Goal: Communication & Community: Answer question/provide support

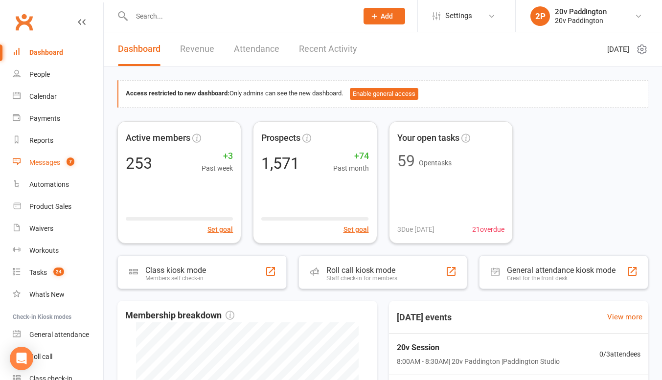
click at [37, 158] on link "Messages 7" at bounding box center [58, 163] width 90 height 22
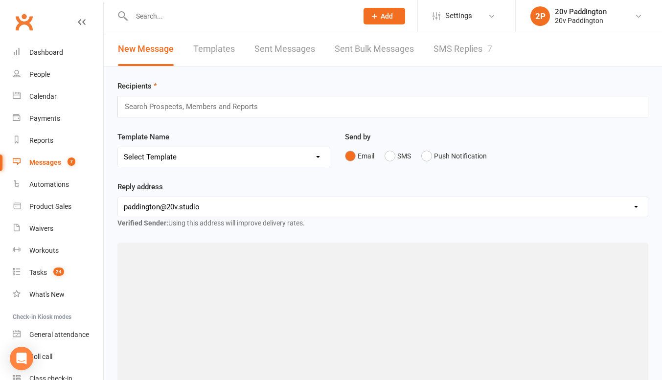
click at [462, 46] on link "SMS Replies 7" at bounding box center [462, 49] width 59 height 34
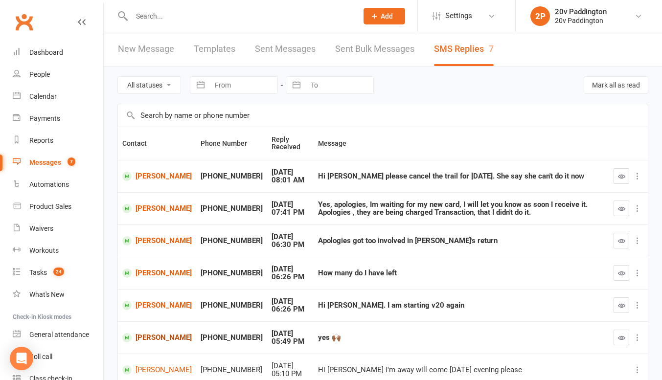
click at [169, 337] on link "[PERSON_NAME]" at bounding box center [156, 337] width 69 height 9
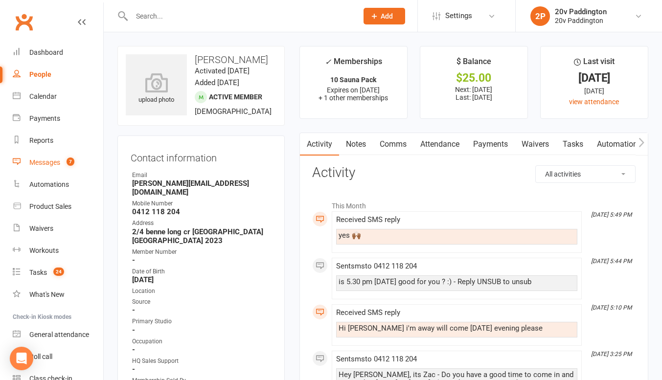
click at [49, 165] on div "Messages" at bounding box center [44, 162] width 31 height 8
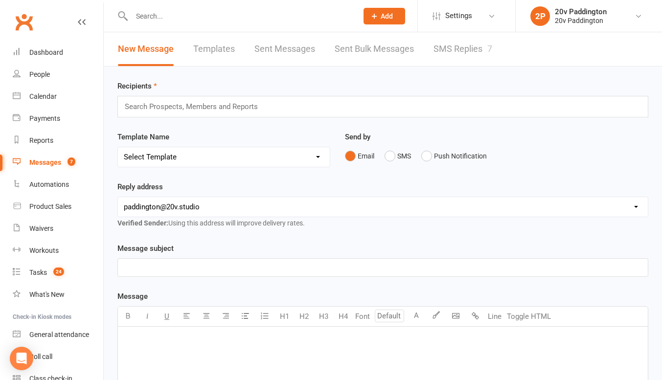
click at [454, 55] on link "SMS Replies 7" at bounding box center [462, 49] width 59 height 34
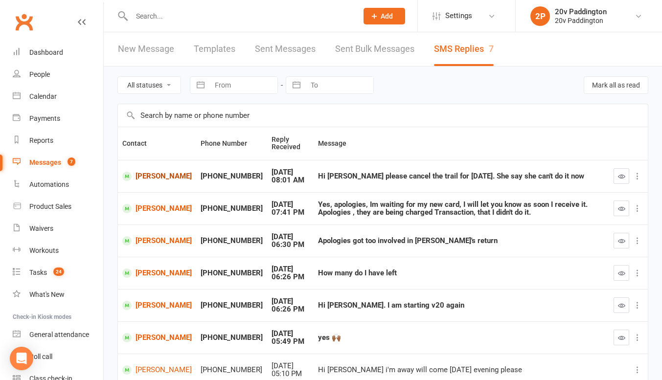
click at [144, 176] on link "[PERSON_NAME]" at bounding box center [156, 176] width 69 height 9
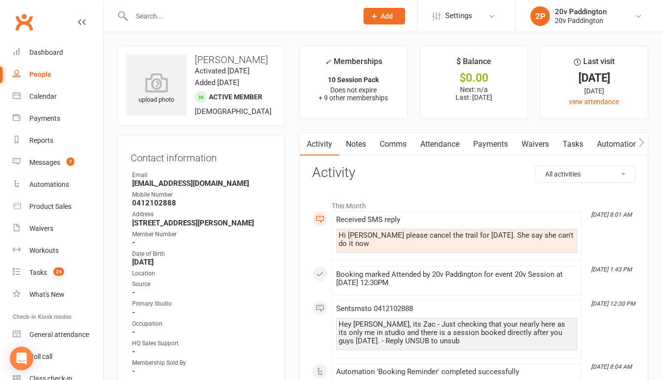
click at [377, 142] on link "Comms" at bounding box center [393, 144] width 41 height 23
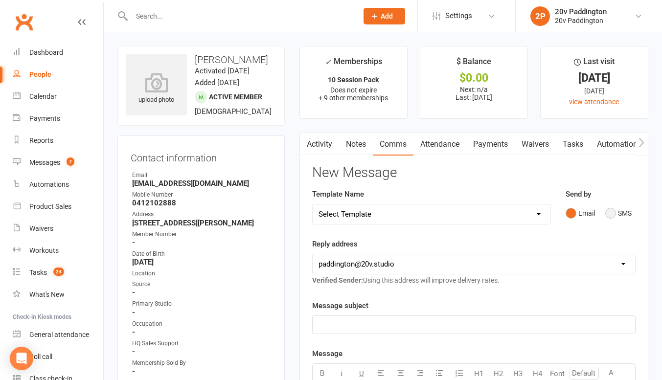
click at [614, 213] on button "SMS" at bounding box center [618, 213] width 26 height 19
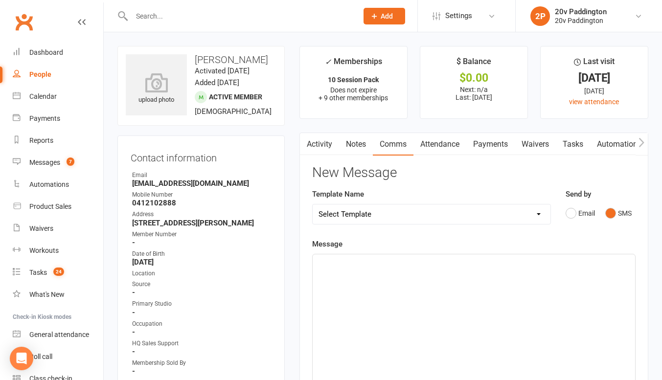
click at [561, 268] on p "﻿" at bounding box center [473, 263] width 311 height 12
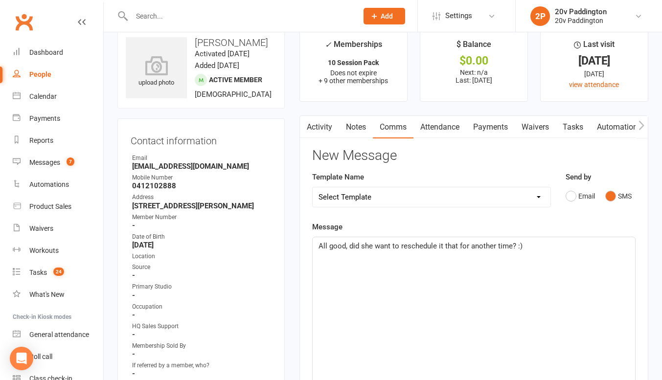
scroll to position [18, 0]
click at [458, 246] on span "All good, did she want to reschedule it that for another time? :)" at bounding box center [420, 245] width 204 height 9
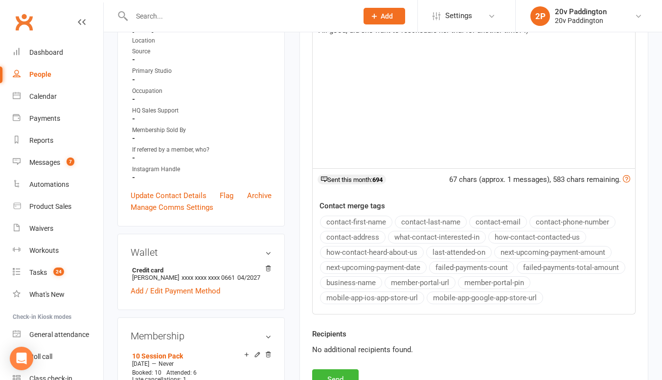
scroll to position [256, 0]
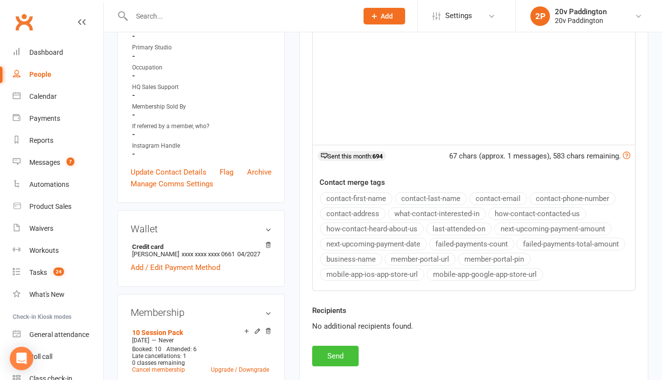
click at [329, 352] on button "Send" at bounding box center [335, 356] width 46 height 21
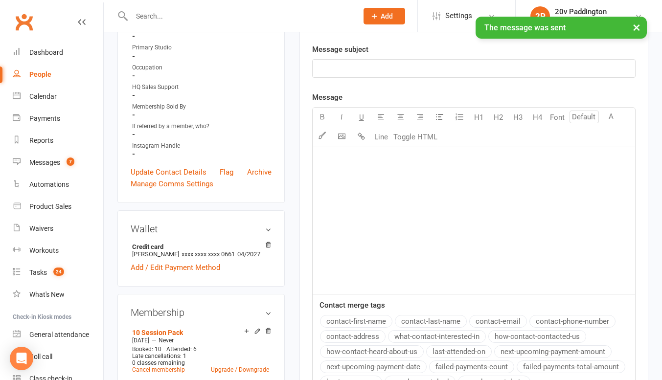
scroll to position [0, 0]
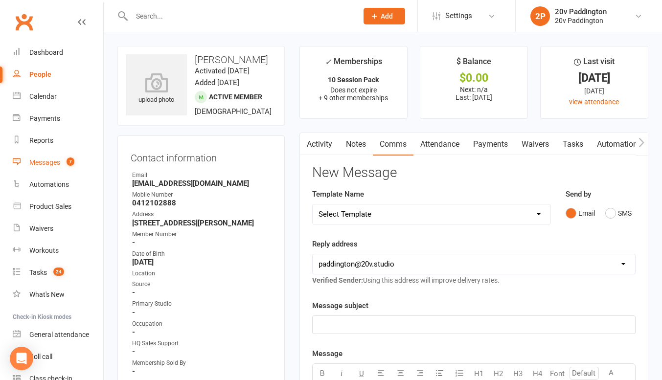
click at [53, 169] on link "Messages 7" at bounding box center [58, 163] width 90 height 22
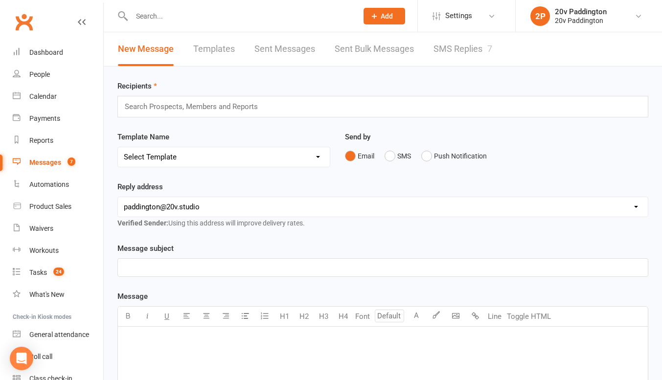
click at [463, 61] on link "SMS Replies 7" at bounding box center [462, 49] width 59 height 34
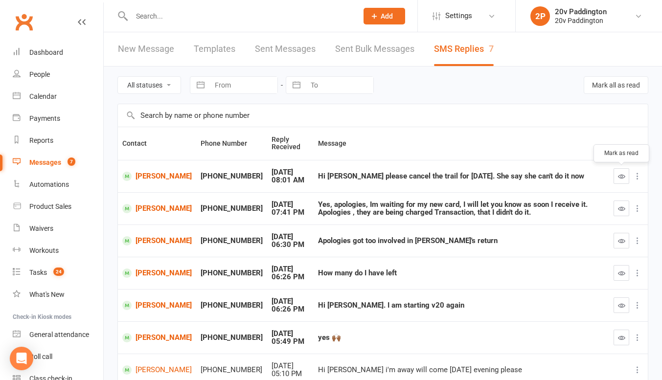
click at [613, 177] on button "button" at bounding box center [621, 176] width 16 height 16
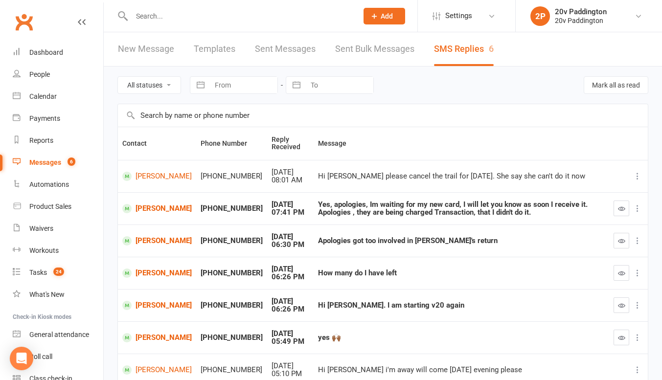
scroll to position [156, 0]
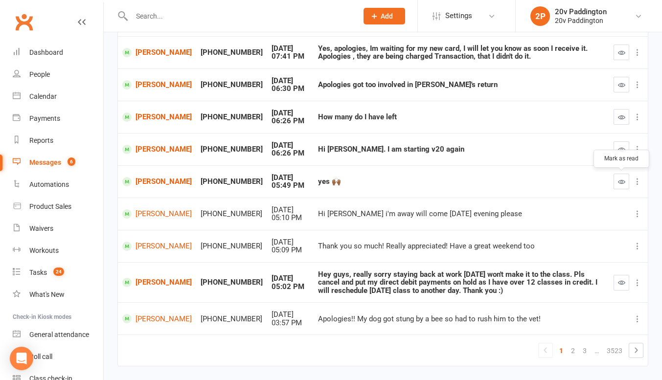
click at [616, 186] on button "button" at bounding box center [621, 182] width 16 height 16
click at [158, 280] on link "Marina Peysakhovich" at bounding box center [156, 282] width 69 height 9
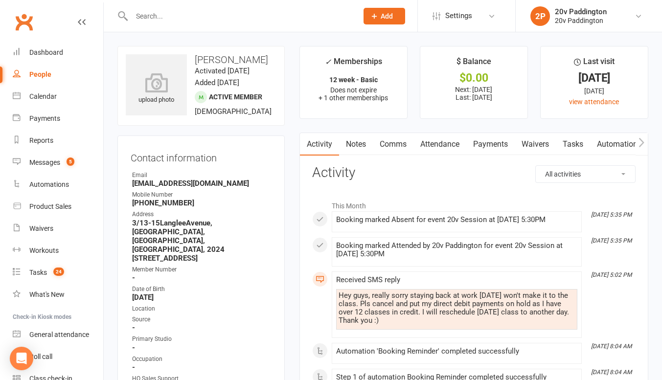
click at [494, 146] on link "Payments" at bounding box center [490, 144] width 48 height 23
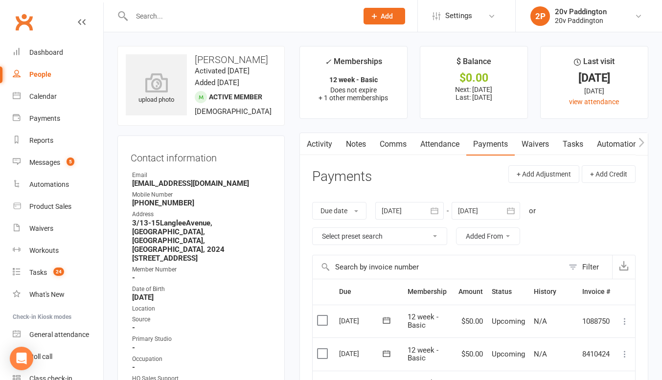
click at [313, 141] on link "Activity" at bounding box center [319, 144] width 39 height 23
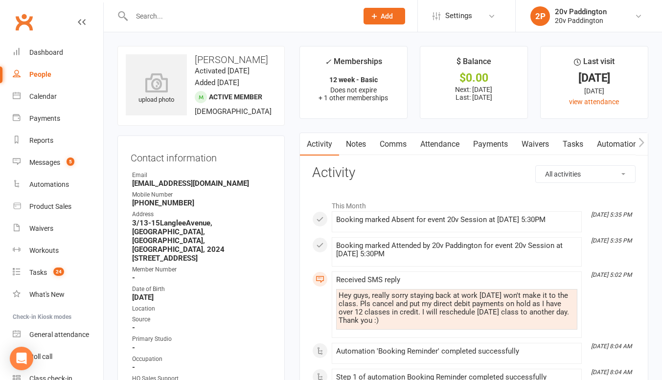
click at [495, 139] on link "Payments" at bounding box center [490, 144] width 48 height 23
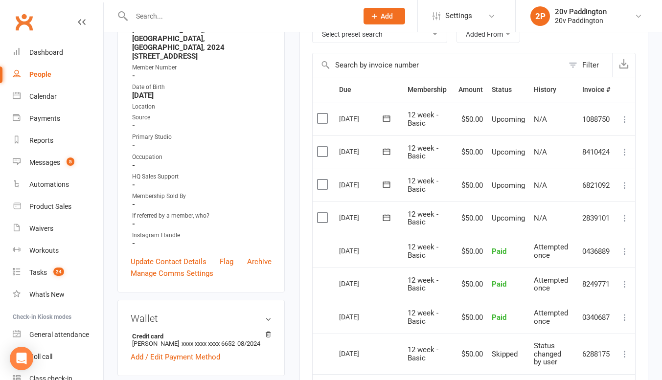
scroll to position [203, 0]
click at [321, 213] on label at bounding box center [323, 217] width 13 height 10
click at [321, 212] on input "checkbox" at bounding box center [320, 212] width 6 height 0
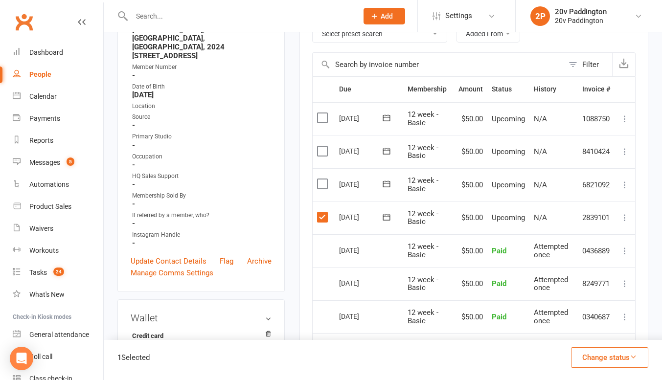
click at [595, 360] on button "Change status" at bounding box center [609, 357] width 77 height 21
click at [575, 329] on link "Skipped" at bounding box center [599, 331] width 97 height 20
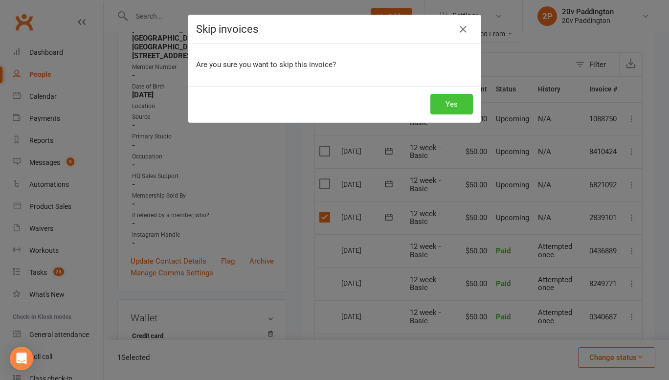
click at [458, 97] on button "Yes" at bounding box center [451, 104] width 43 height 21
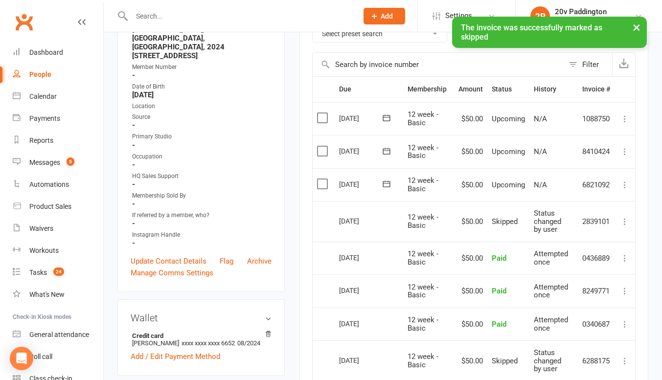
click at [315, 181] on td "Select this" at bounding box center [324, 184] width 22 height 33
click at [318, 183] on label at bounding box center [323, 184] width 13 height 10
click at [318, 179] on input "checkbox" at bounding box center [320, 179] width 6 height 0
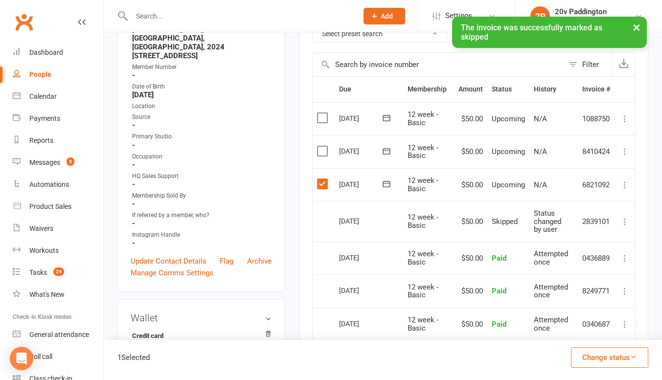
click at [603, 352] on button "Change status" at bounding box center [609, 357] width 77 height 21
click at [605, 339] on link "Skipped" at bounding box center [599, 331] width 97 height 20
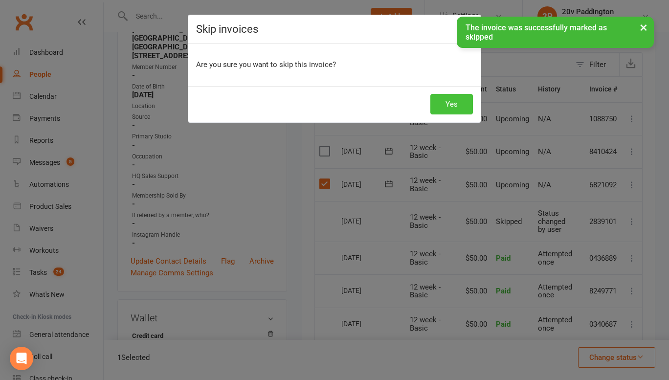
click at [443, 107] on button "Yes" at bounding box center [451, 104] width 43 height 21
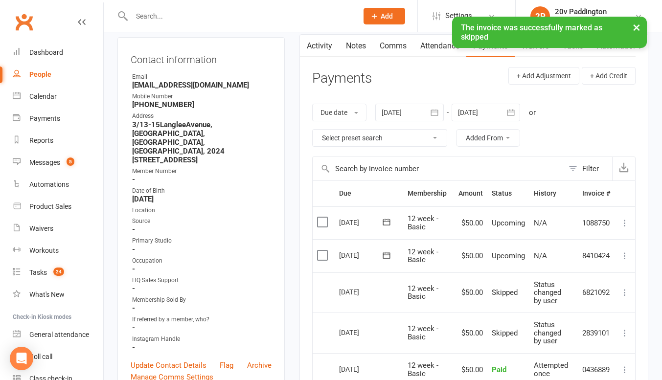
scroll to position [103, 0]
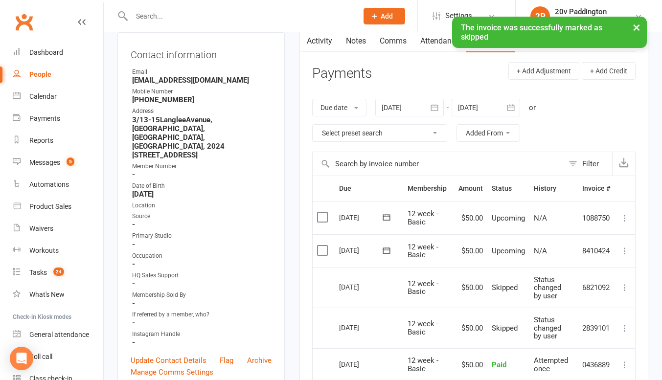
click at [323, 249] on label at bounding box center [323, 251] width 13 height 10
click at [323, 246] on input "checkbox" at bounding box center [320, 246] width 6 height 0
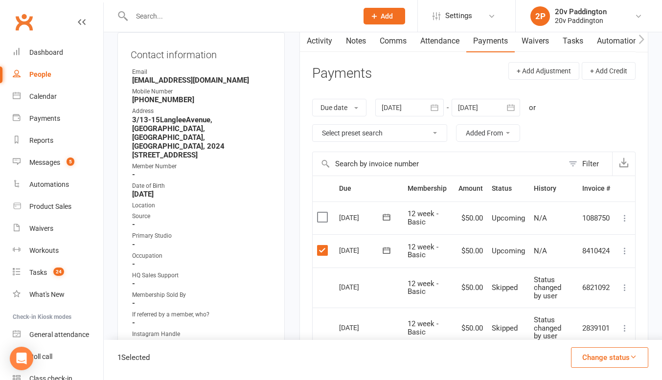
click at [310, 280] on div "Activity Notes Comms Attendance Payments Waivers Tasks Automations Workouts Mob…" at bounding box center [473, 343] width 349 height 629
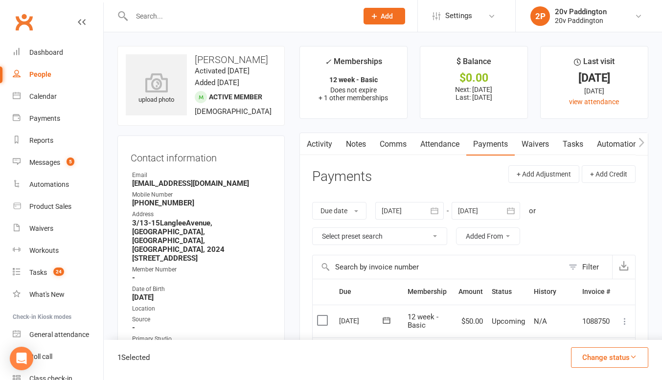
click at [325, 145] on link "Activity" at bounding box center [319, 144] width 39 height 23
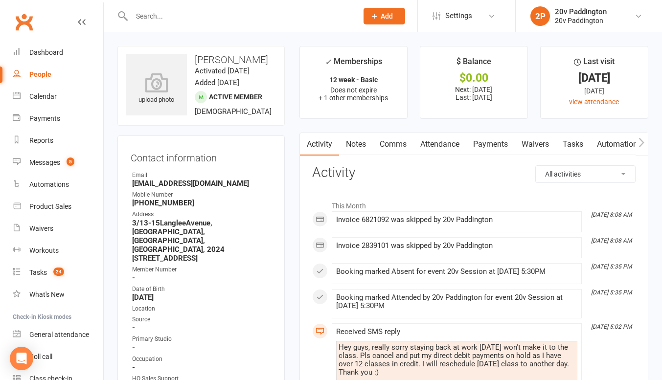
click at [398, 144] on link "Comms" at bounding box center [393, 144] width 41 height 23
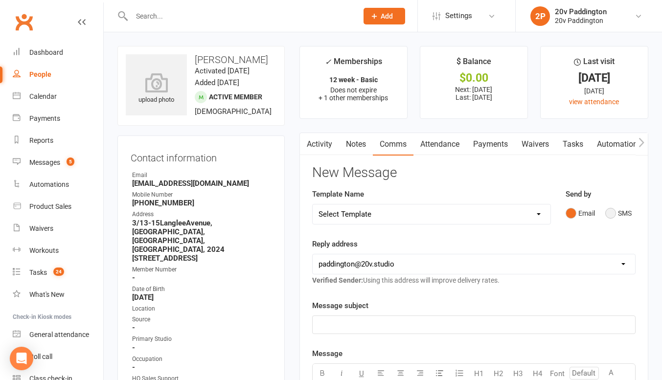
click at [619, 221] on button "SMS" at bounding box center [618, 213] width 26 height 19
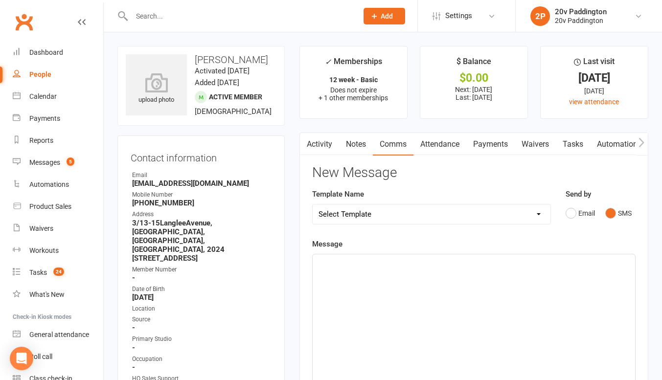
click at [561, 298] on div "﻿" at bounding box center [474, 327] width 322 height 147
click at [353, 262] on span "All good, ive skipped your next 3 payments" at bounding box center [387, 263] width 139 height 9
click at [511, 271] on div "All good, I've skipped your next 3 payments" at bounding box center [474, 327] width 322 height 147
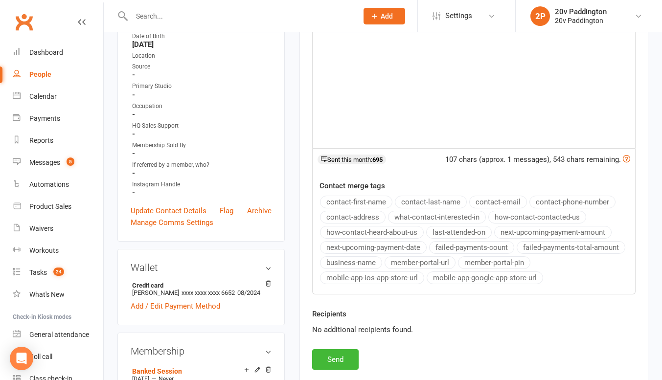
scroll to position [274, 0]
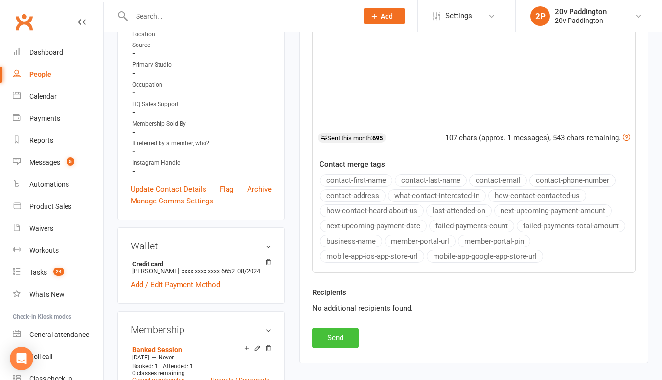
click at [338, 333] on button "Send" at bounding box center [335, 338] width 46 height 21
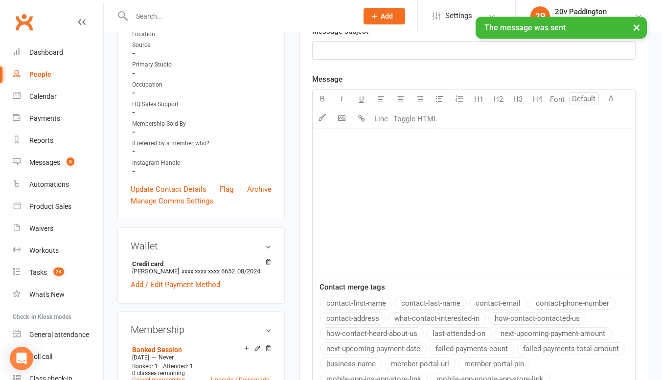
scroll to position [0, 0]
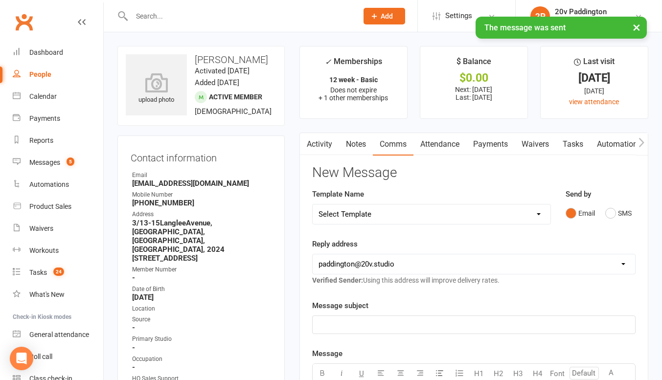
click at [211, 15] on input "text" at bounding box center [240, 16] width 222 height 14
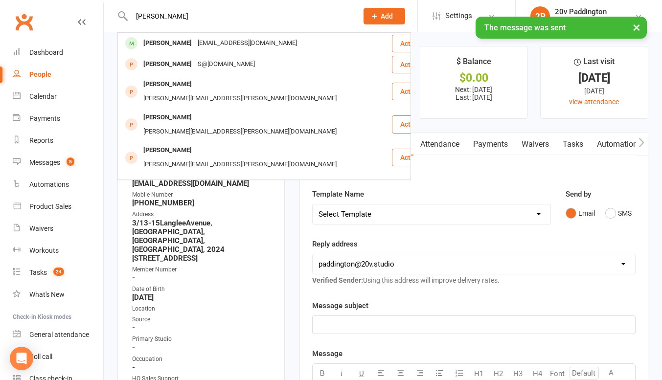
type input "shaun smith"
click at [195, 50] on div "shaun_smith87@hotmail.com" at bounding box center [247, 43] width 105 height 14
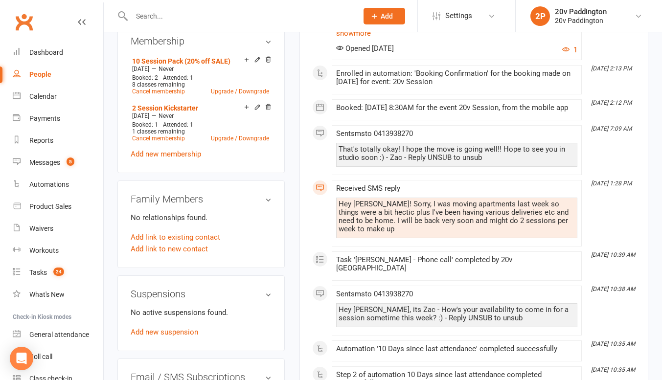
scroll to position [527, 0]
click at [63, 156] on link "Messages 5" at bounding box center [58, 163] width 90 height 22
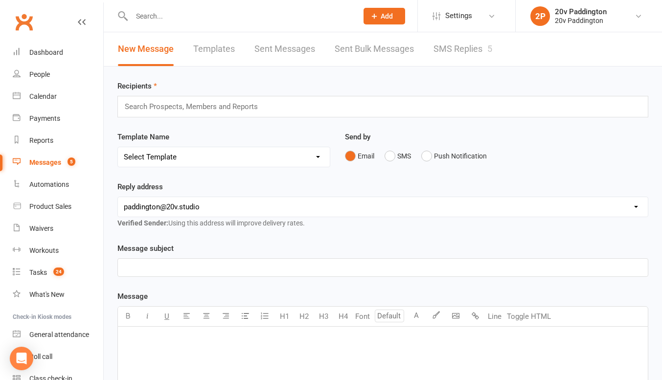
click at [460, 62] on link "SMS Replies 5" at bounding box center [462, 49] width 59 height 34
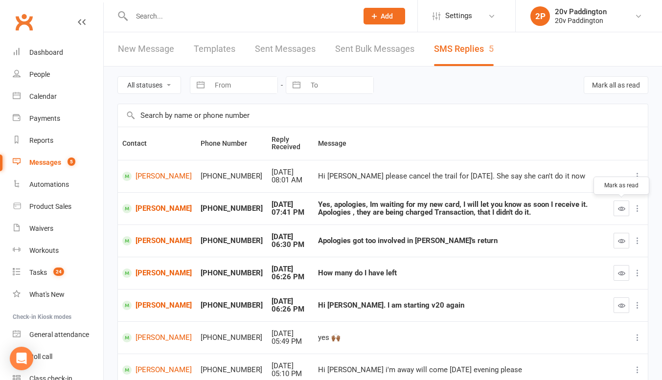
click at [621, 207] on icon "button" at bounding box center [621, 208] width 7 height 7
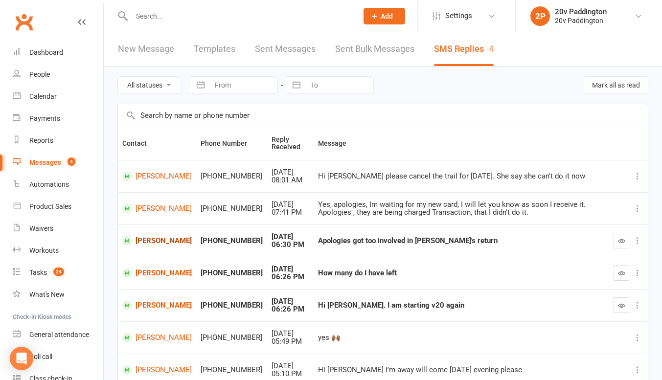
click at [151, 238] on link "[PERSON_NAME]" at bounding box center [156, 240] width 69 height 9
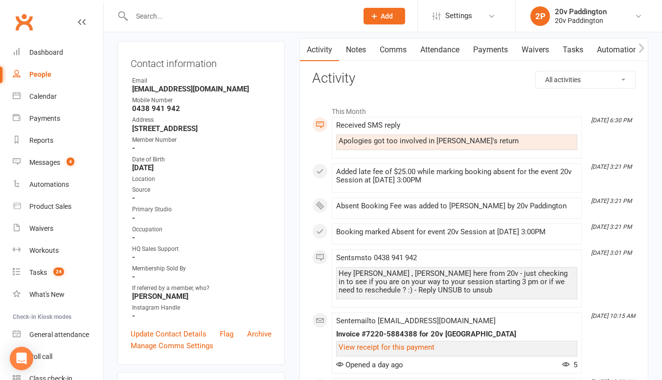
scroll to position [94, 0]
click at [36, 162] on div "Messages" at bounding box center [44, 162] width 31 height 8
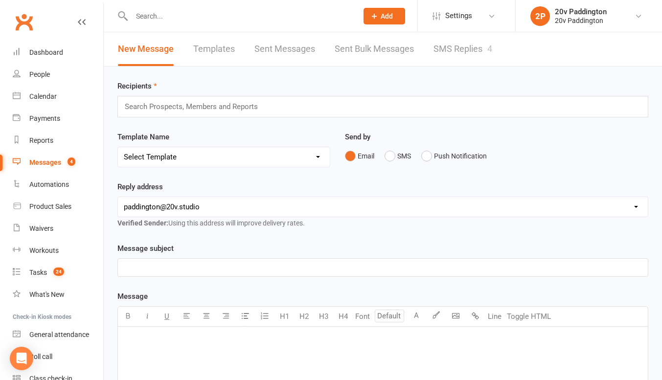
click at [452, 46] on link "SMS Replies 4" at bounding box center [462, 49] width 59 height 34
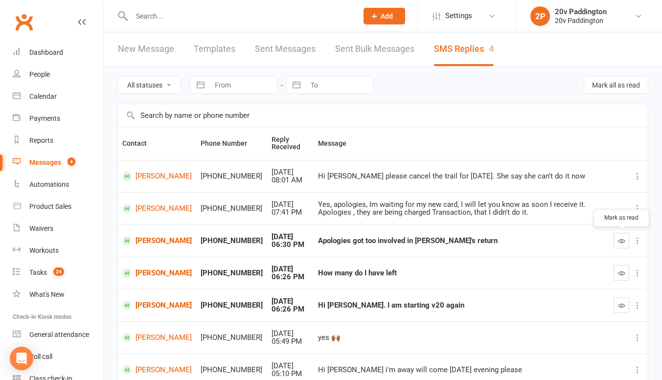
click at [623, 243] on icon "button" at bounding box center [621, 240] width 7 height 7
click at [45, 164] on div "Messages" at bounding box center [45, 162] width 32 height 8
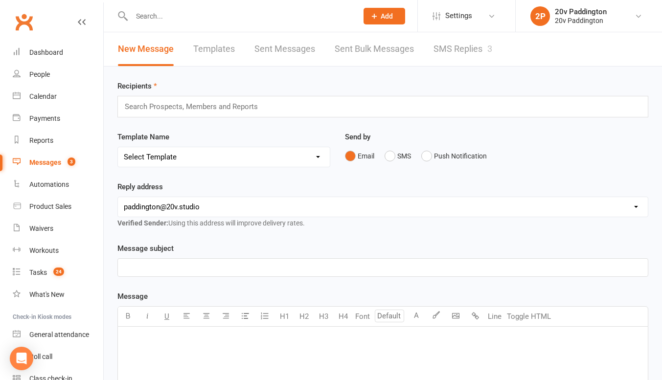
click at [467, 52] on link "SMS Replies 3" at bounding box center [462, 49] width 59 height 34
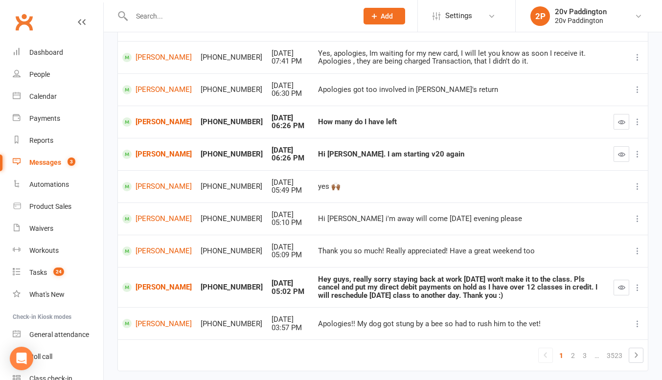
scroll to position [152, 0]
click at [619, 286] on icon "button" at bounding box center [621, 286] width 7 height 7
click at [619, 292] on button "button" at bounding box center [621, 287] width 16 height 16
click at [165, 153] on link "Heidi Verlaan" at bounding box center [156, 153] width 69 height 9
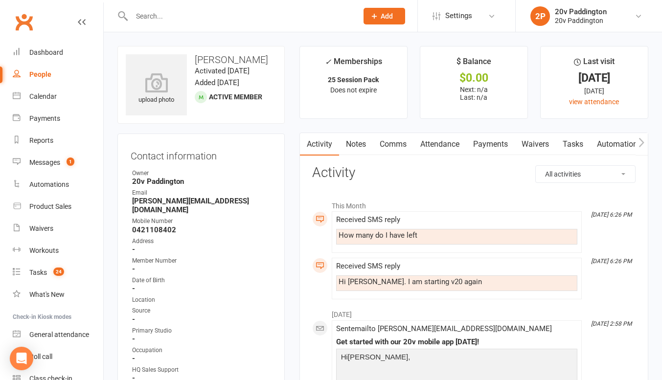
click at [300, 81] on li "✓ Memberships 25 Session Pack Does not expire" at bounding box center [353, 82] width 108 height 73
click at [312, 26] on div at bounding box center [233, 16] width 233 height 32
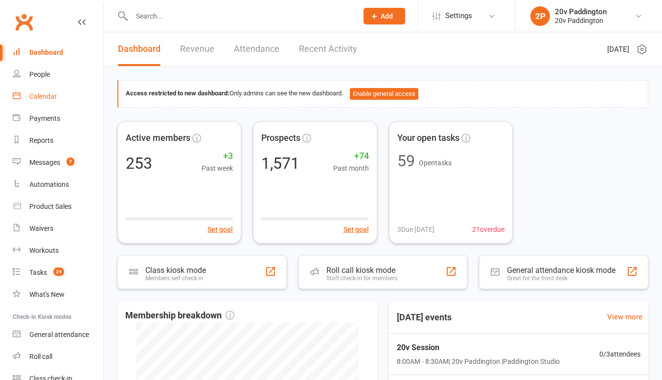
click at [47, 95] on div "Calendar" at bounding box center [42, 96] width 27 height 8
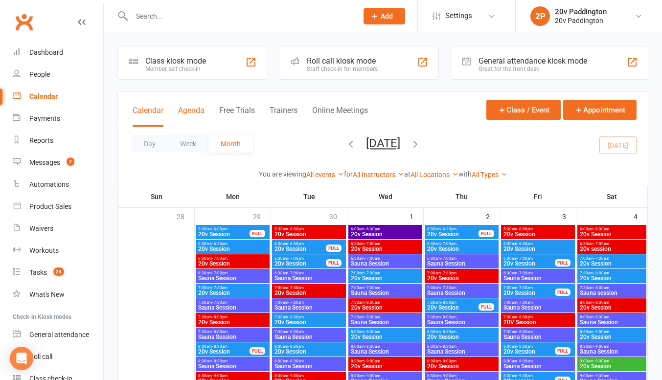
click at [197, 110] on button "Agenda" at bounding box center [191, 116] width 26 height 21
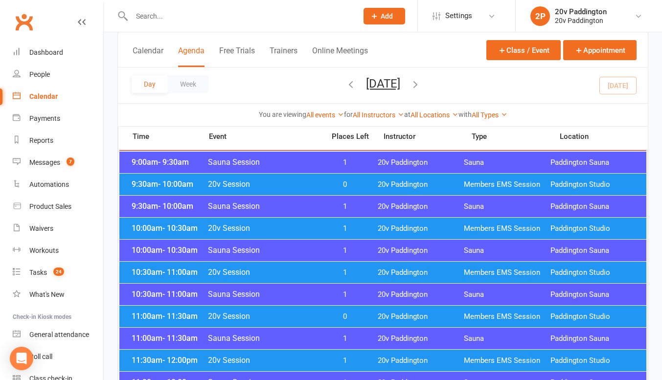
scroll to position [281, 0]
click at [360, 229] on span "1" at bounding box center [344, 228] width 51 height 9
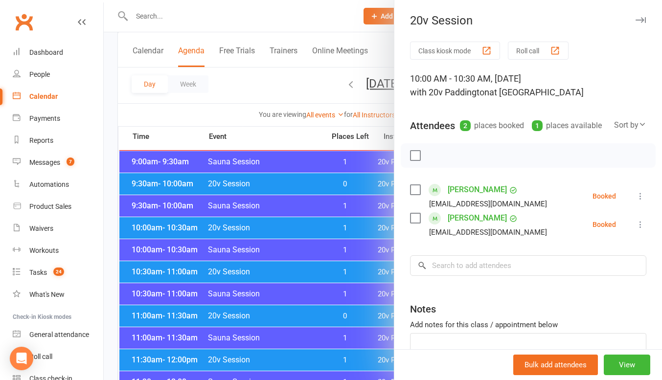
click at [315, 237] on div at bounding box center [383, 190] width 558 height 380
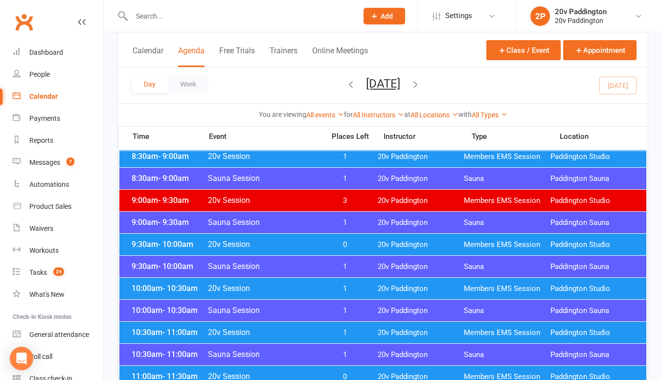
scroll to position [219, 0]
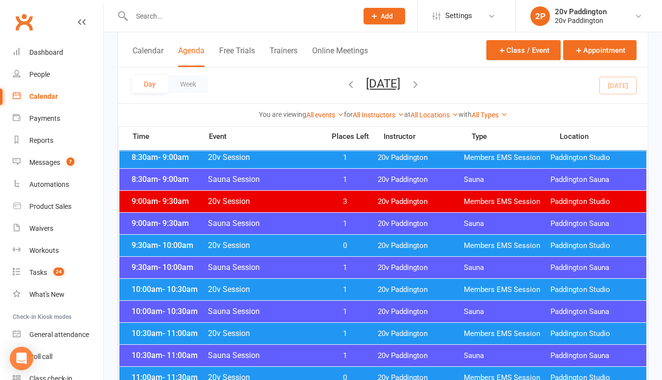
click at [396, 84] on button "[DATE]" at bounding box center [383, 84] width 34 height 14
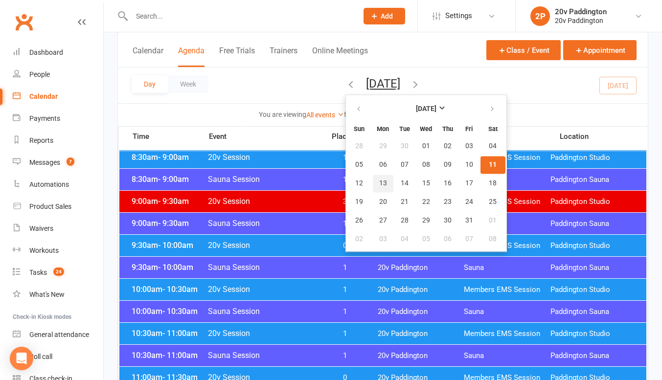
click at [379, 183] on span "13" at bounding box center [383, 184] width 8 height 8
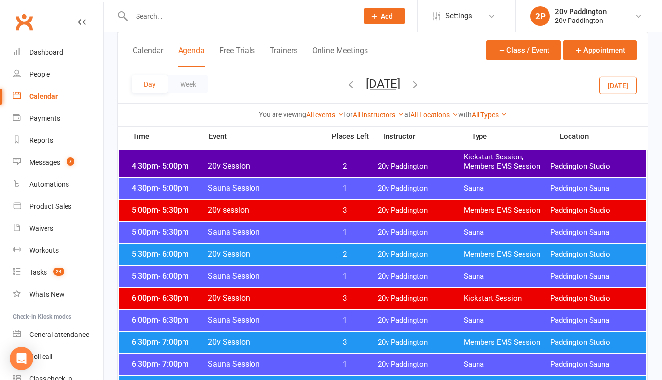
scroll to position [882, 0]
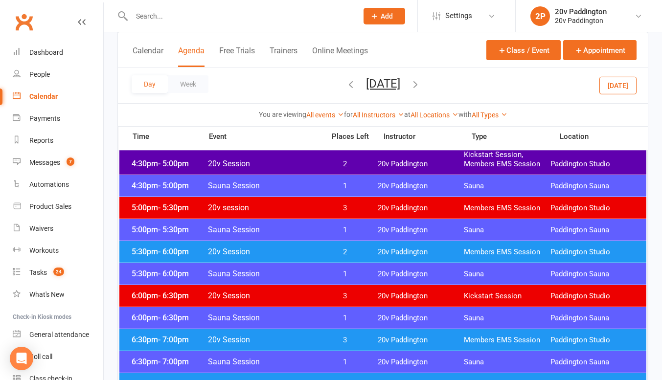
click at [377, 245] on div "5:30pm - 6:00pm 20v Session 2 20v Paddington Members EMS Session [GEOGRAPHIC_DA…" at bounding box center [382, 252] width 527 height 22
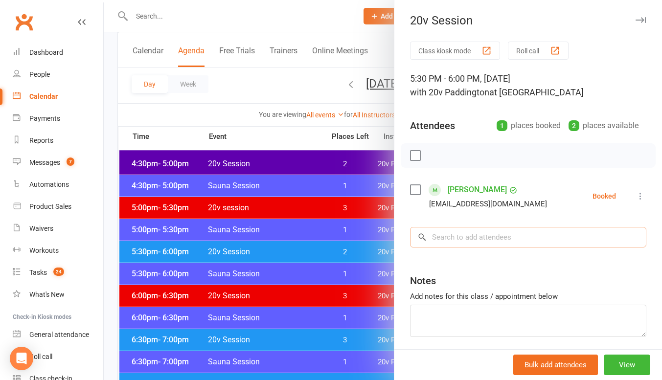
click at [467, 238] on input "search" at bounding box center [528, 237] width 236 height 21
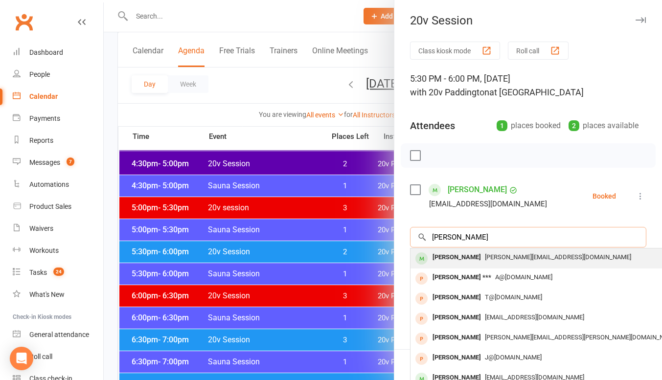
type input "[PERSON_NAME]"
click at [448, 259] on div "[PERSON_NAME]" at bounding box center [456, 257] width 56 height 14
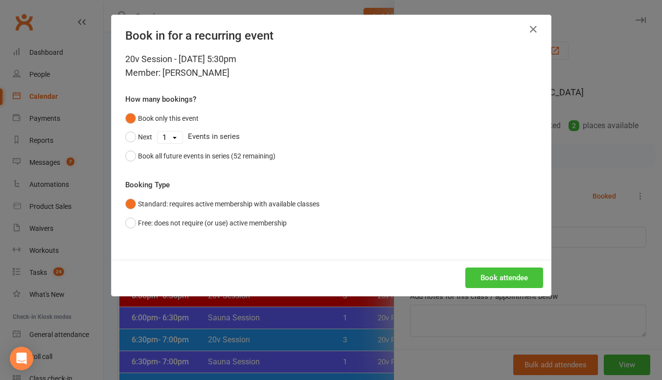
click at [509, 280] on button "Book attendee" at bounding box center [504, 278] width 78 height 21
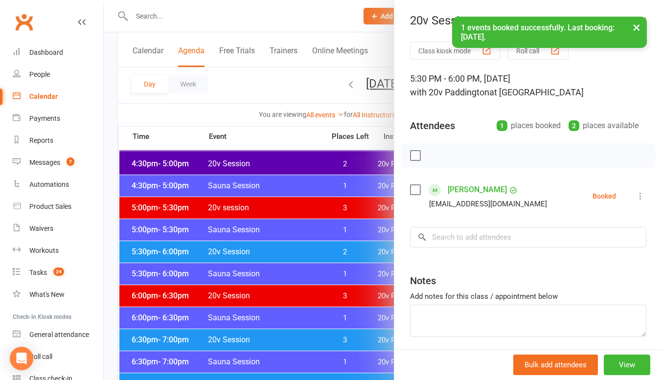
click at [333, 292] on div at bounding box center [383, 190] width 558 height 380
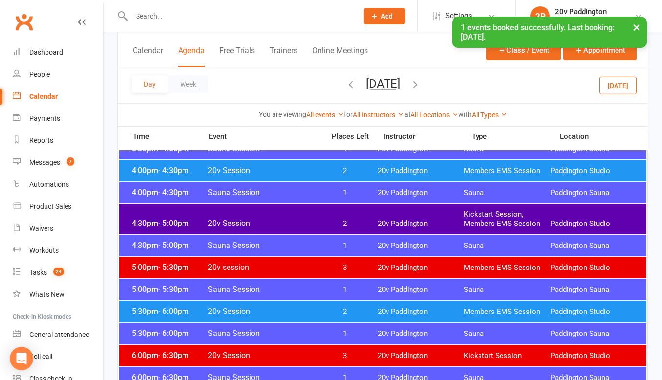
scroll to position [821, 0]
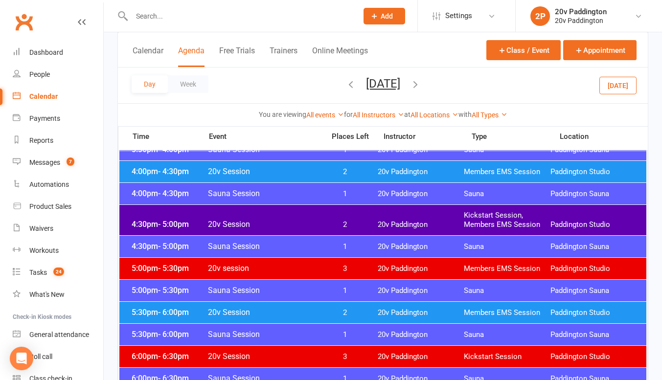
click at [268, 176] on span "20v Session" at bounding box center [263, 171] width 112 height 9
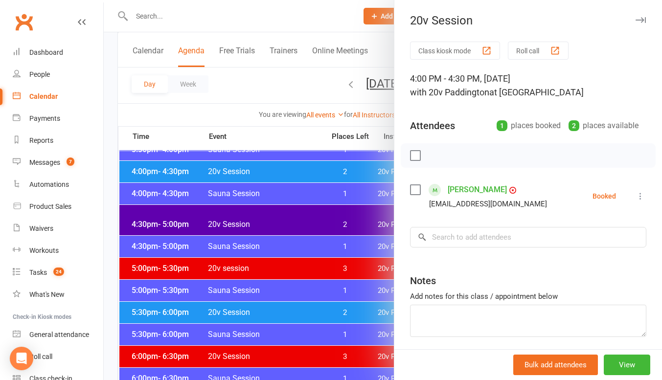
click at [268, 176] on div at bounding box center [383, 190] width 558 height 380
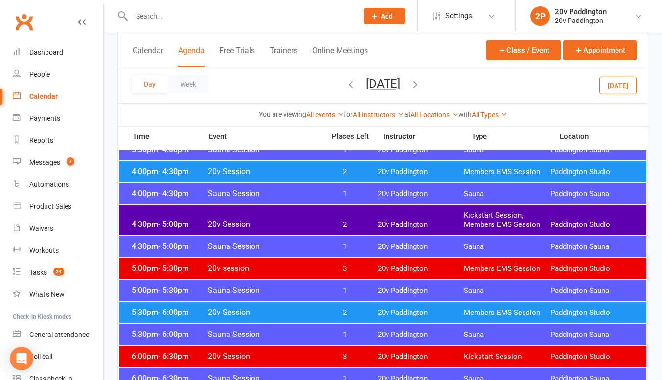
click at [277, 209] on div "4:30pm - 5:00pm 20v Session 2 20v Paddington Kickstart Session, Members EMS Ses…" at bounding box center [382, 220] width 527 height 30
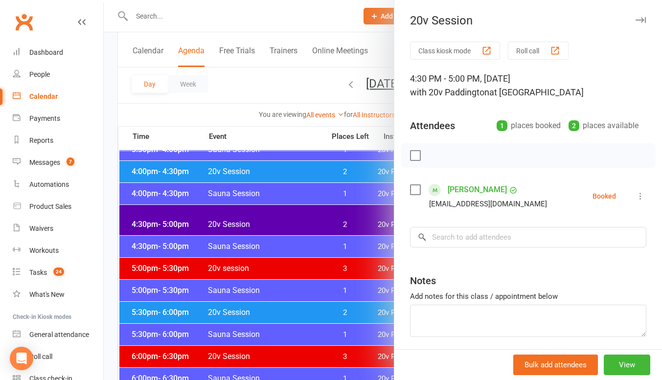
click at [277, 209] on div at bounding box center [383, 190] width 558 height 380
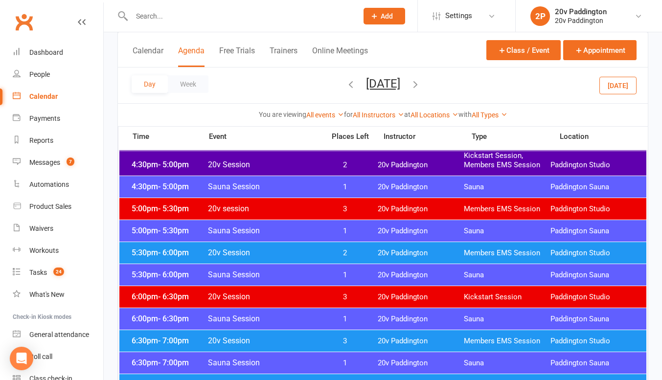
scroll to position [882, 0]
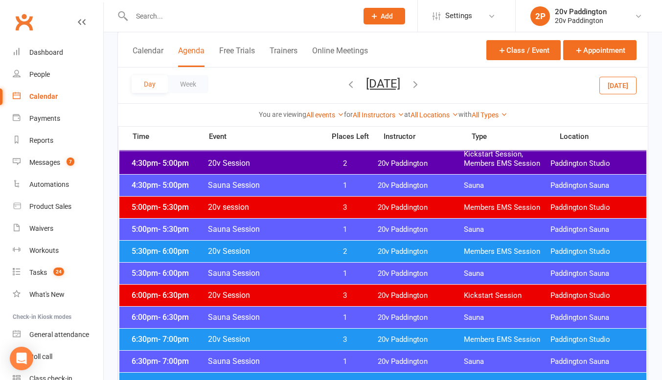
click at [281, 251] on span "20v Session" at bounding box center [263, 251] width 112 height 9
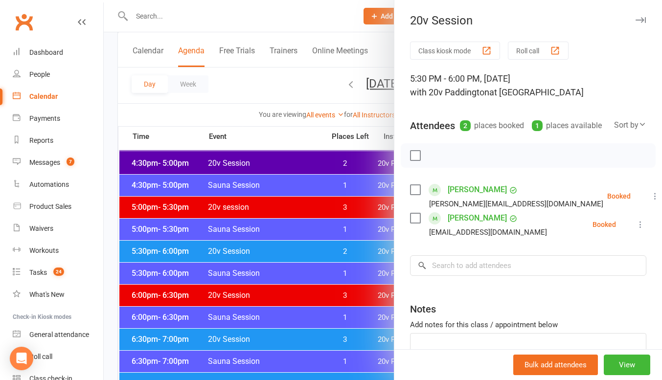
click at [281, 251] on div at bounding box center [383, 190] width 558 height 380
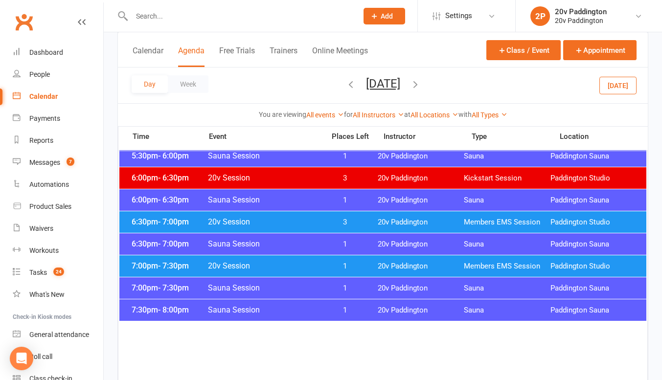
scroll to position [1001, 0]
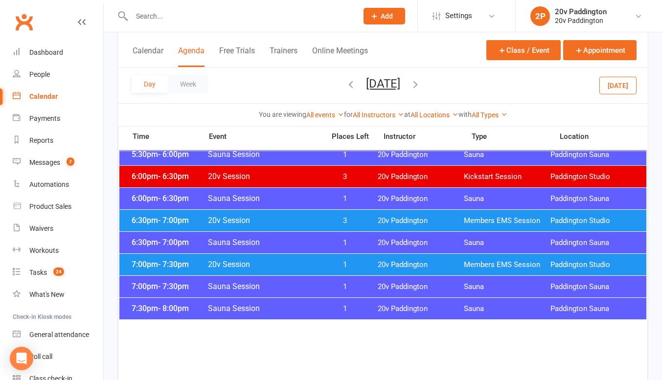
click at [287, 266] on span "20v Session" at bounding box center [263, 264] width 112 height 9
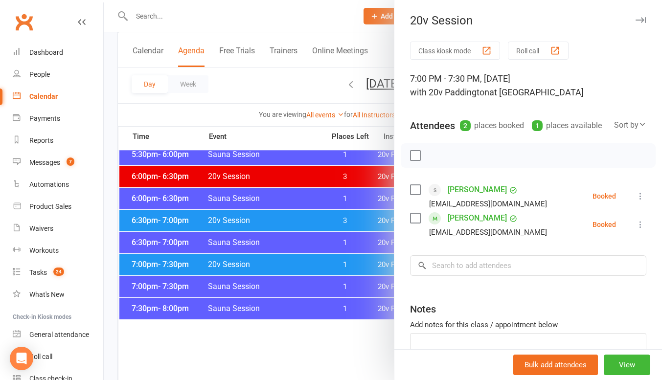
click at [287, 266] on div at bounding box center [383, 190] width 558 height 380
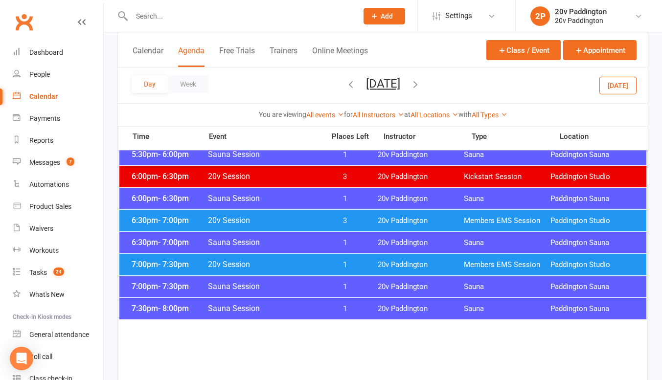
click at [367, 81] on button "[DATE]" at bounding box center [383, 84] width 34 height 14
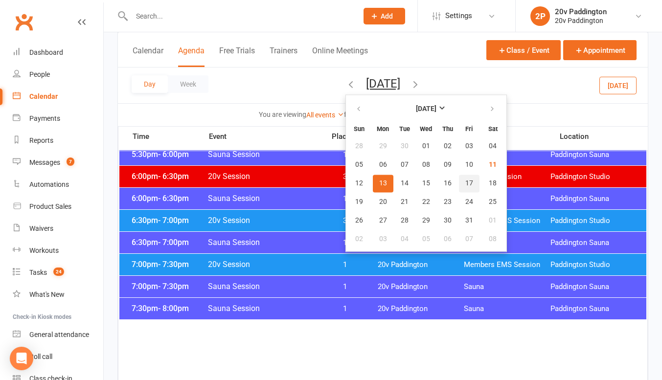
click at [465, 183] on span "17" at bounding box center [469, 184] width 8 height 8
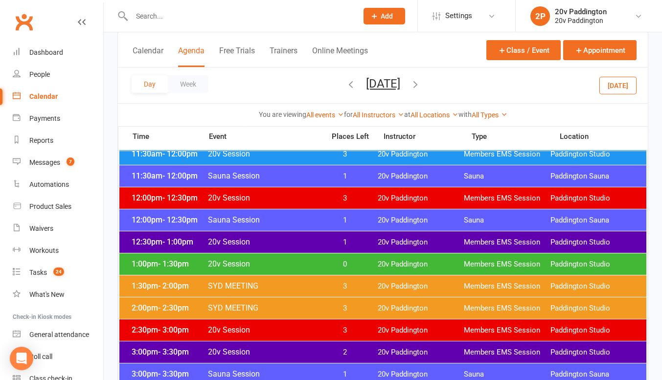
scroll to position [552, 0]
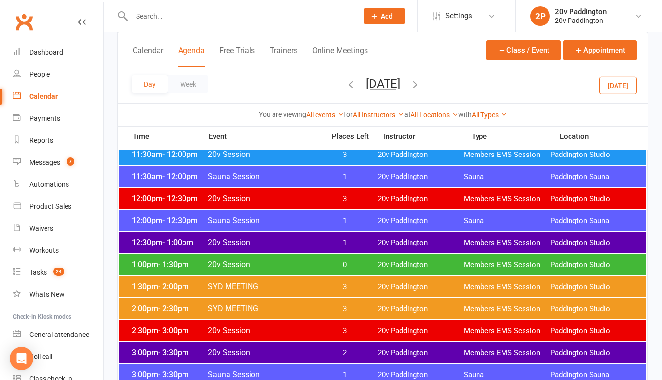
drag, startPoint x: 279, startPoint y: 264, endPoint x: 482, endPoint y: 259, distance: 203.5
click at [482, 259] on div "1:00pm - 1:30pm 20v Session 0 20v Paddington Members EMS Session [GEOGRAPHIC_DA…" at bounding box center [382, 265] width 527 height 22
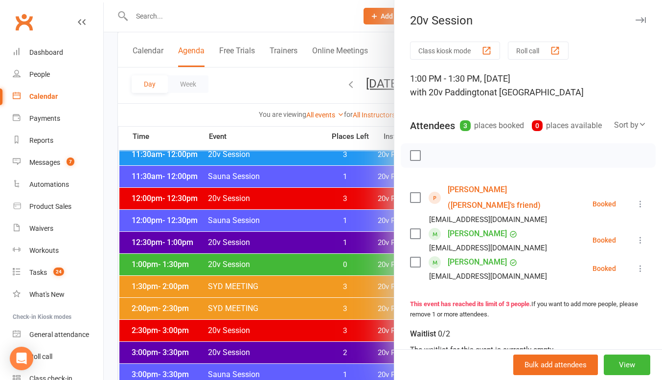
click at [635, 205] on icon at bounding box center [640, 204] width 10 height 10
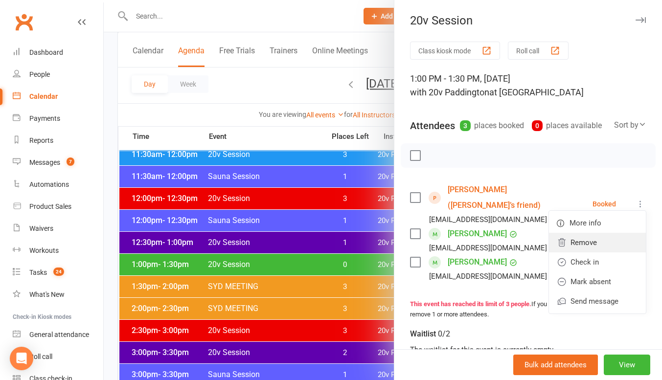
click at [586, 252] on link "Remove" at bounding box center [597, 243] width 97 height 20
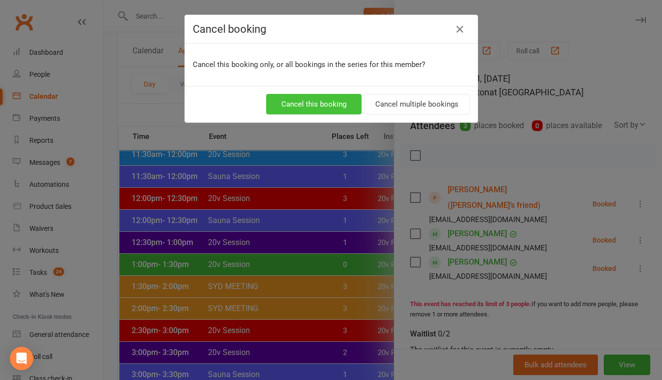
click at [317, 98] on button "Cancel this booking" at bounding box center [313, 104] width 95 height 21
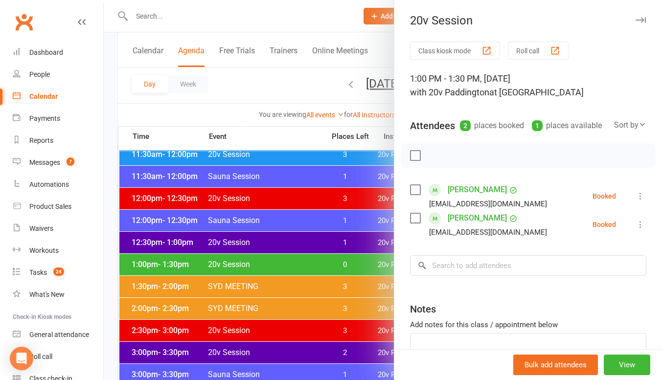
click at [343, 273] on div at bounding box center [383, 190] width 558 height 380
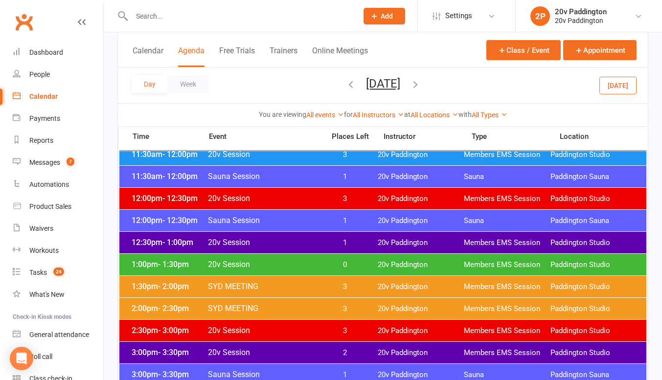
click at [359, 263] on span "0" at bounding box center [344, 264] width 51 height 9
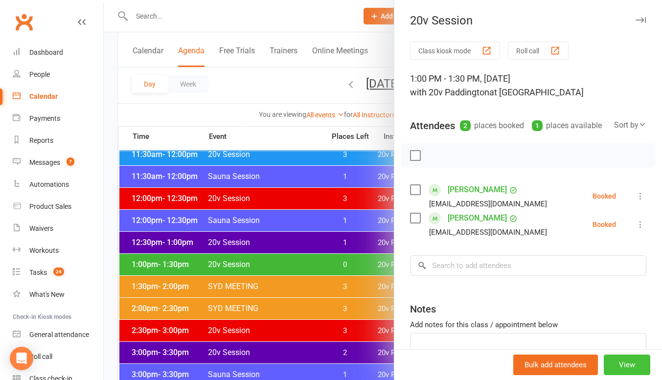
click at [606, 364] on button "View" at bounding box center [627, 365] width 46 height 21
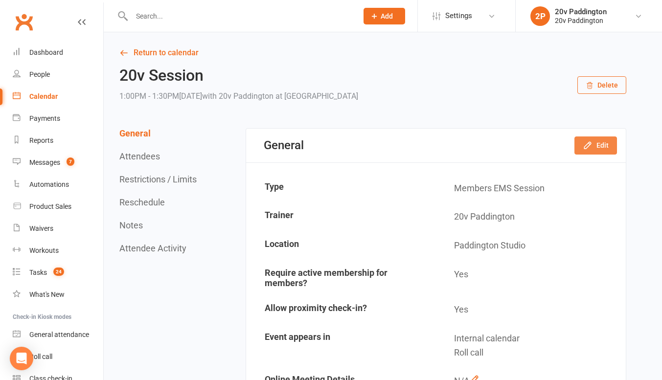
click at [597, 151] on button "Edit" at bounding box center [595, 145] width 43 height 18
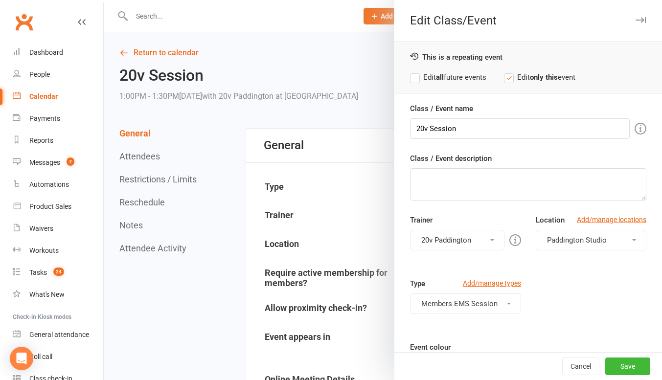
scroll to position [129, 0]
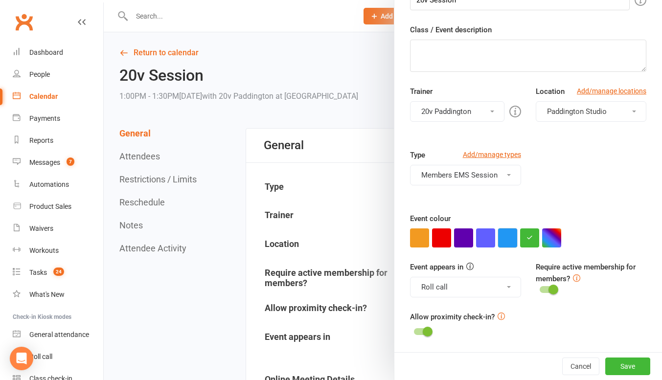
click at [506, 239] on button "button" at bounding box center [507, 237] width 19 height 19
click at [473, 283] on button "Roll call" at bounding box center [465, 287] width 111 height 21
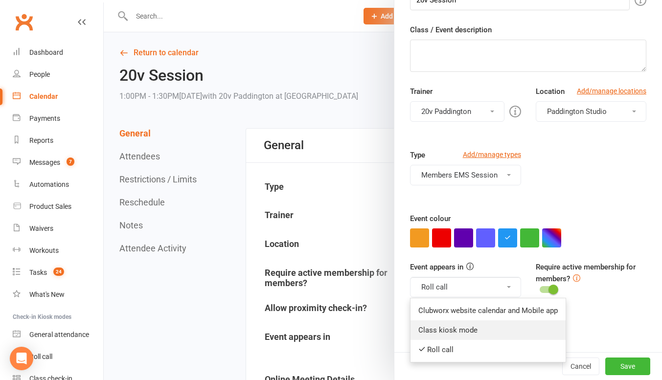
click at [441, 324] on link "Class kiosk mode" at bounding box center [487, 330] width 155 height 20
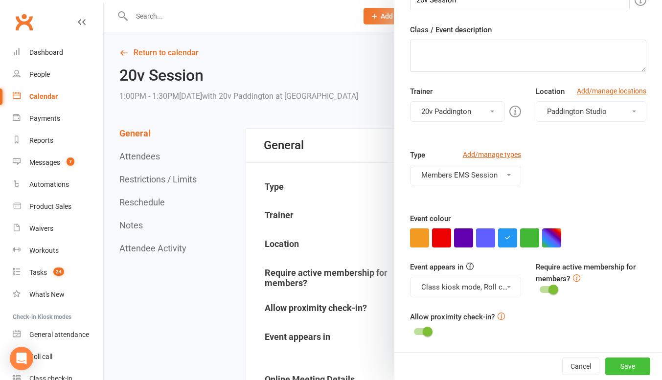
click at [605, 360] on button "Save" at bounding box center [627, 367] width 45 height 18
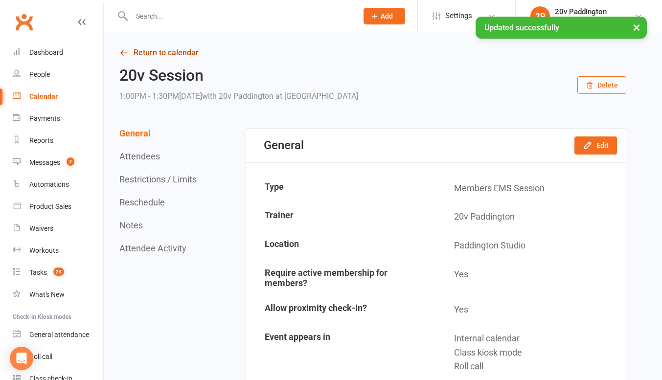
click at [146, 50] on link "Return to calendar" at bounding box center [372, 53] width 507 height 14
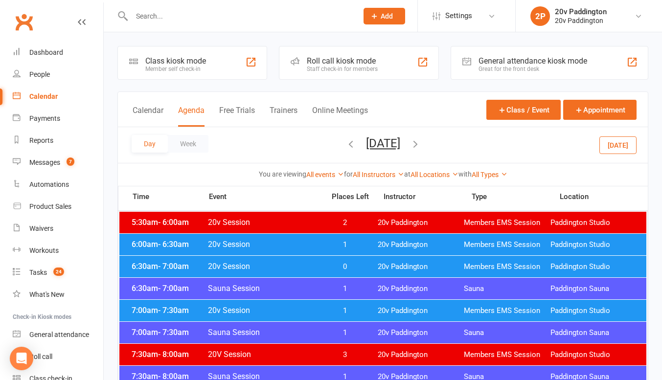
click at [386, 142] on button "[DATE]" at bounding box center [383, 143] width 34 height 14
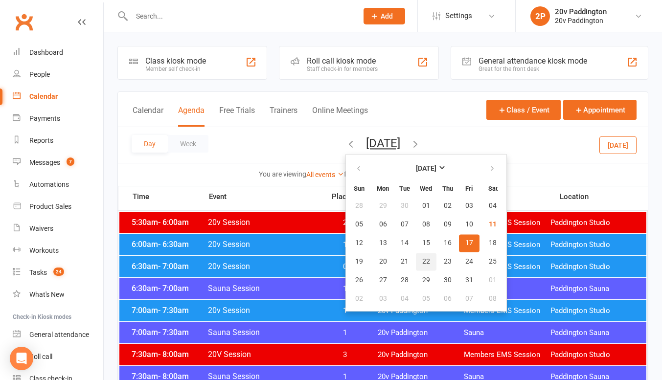
click at [422, 261] on span "22" at bounding box center [426, 262] width 8 height 8
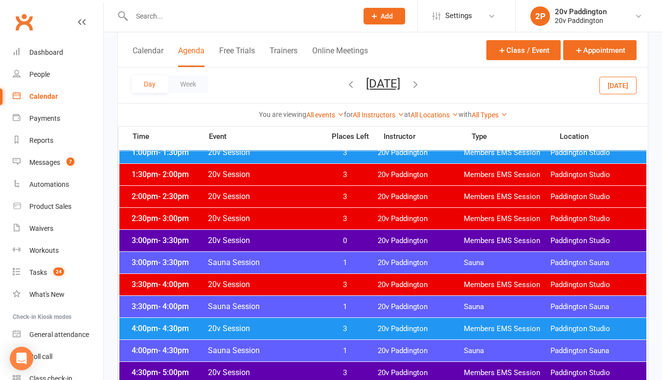
scroll to position [646, 0]
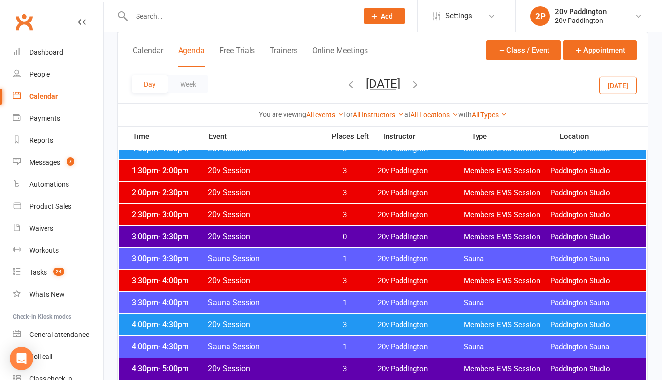
click at [346, 227] on div "3:00pm - 3:30pm 20v Session 0 20v Paddington Members EMS Session [GEOGRAPHIC_DA…" at bounding box center [382, 237] width 527 height 22
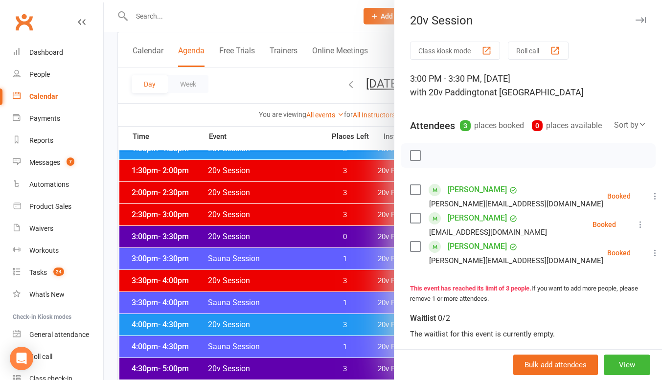
click at [278, 253] on div at bounding box center [383, 190] width 558 height 380
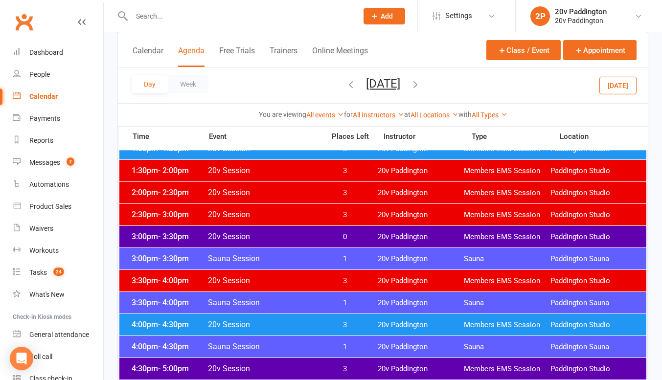
click at [385, 81] on button "[DATE]" at bounding box center [383, 84] width 34 height 14
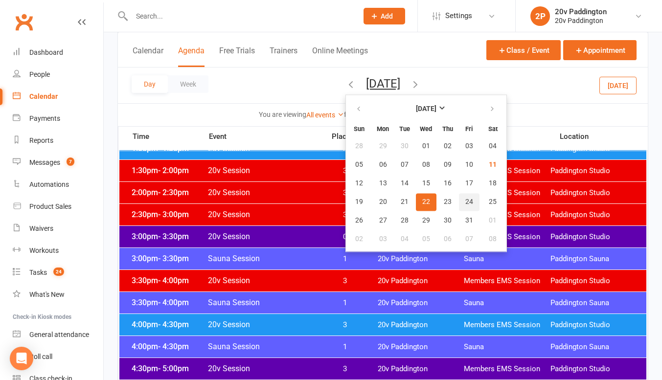
click at [465, 204] on span "24" at bounding box center [469, 202] width 8 height 8
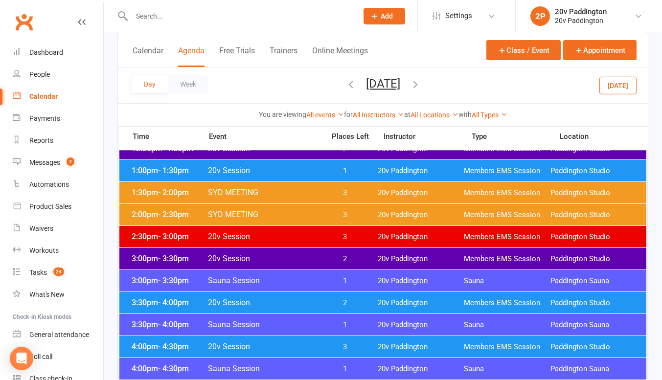
click at [360, 253] on div "3:00pm - 3:30pm 20v Session 2 20v Paddington Members EMS Session [GEOGRAPHIC_DA…" at bounding box center [382, 259] width 527 height 22
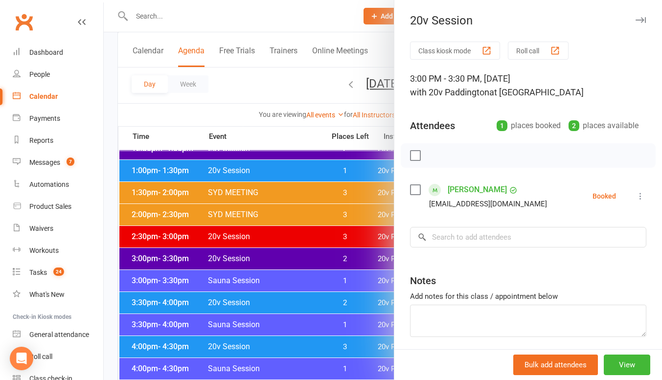
click at [316, 251] on div at bounding box center [383, 190] width 558 height 380
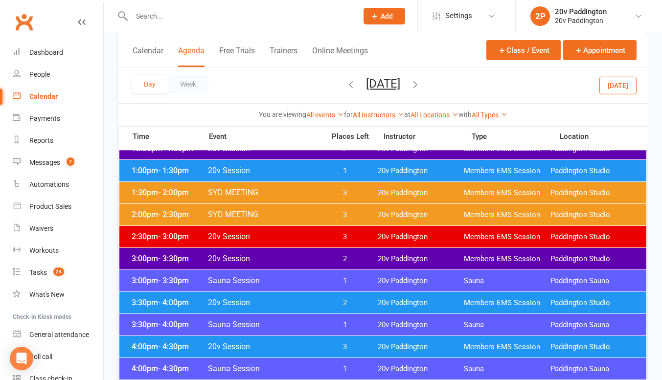
click at [628, 87] on button "[DATE]" at bounding box center [617, 85] width 37 height 18
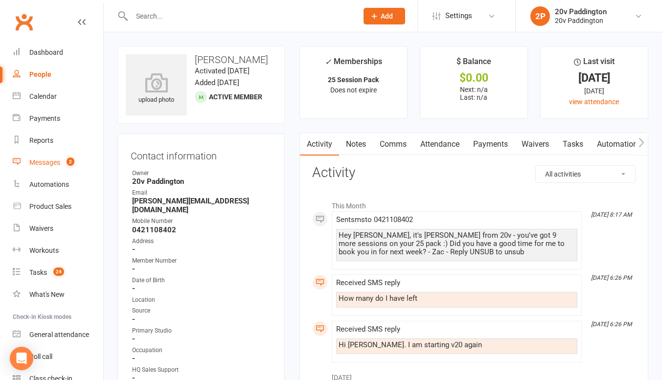
click at [59, 152] on link "Messages 2" at bounding box center [58, 163] width 90 height 22
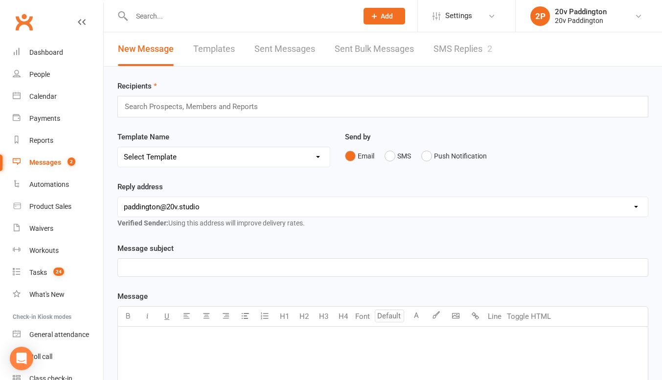
click at [432, 53] on div "New Message Templates Sent Messages Sent Bulk Messages SMS Replies 2" at bounding box center [305, 49] width 403 height 34
click at [447, 49] on link "SMS Replies 2" at bounding box center [462, 49] width 59 height 34
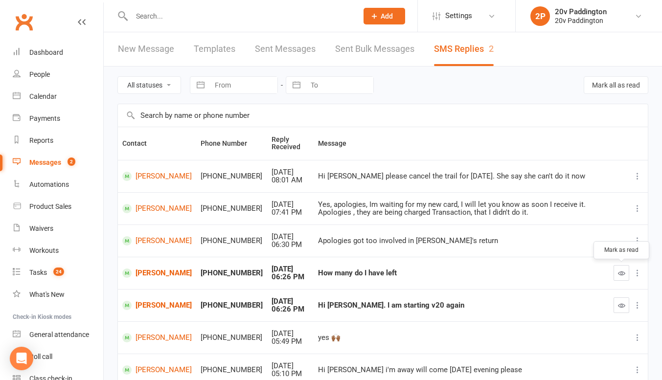
click at [618, 271] on icon "button" at bounding box center [621, 273] width 7 height 7
click at [626, 306] on button "button" at bounding box center [621, 305] width 16 height 16
